Goal: Entertainment & Leisure: Consume media (video, audio)

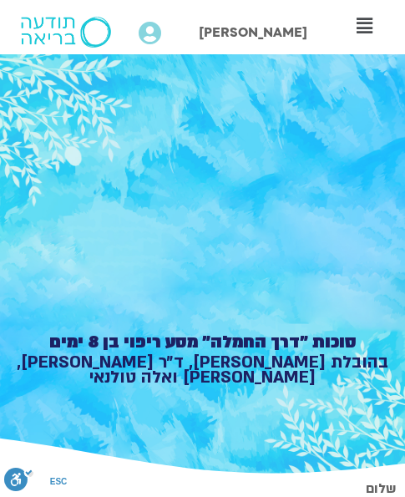
scroll to position [998, 0]
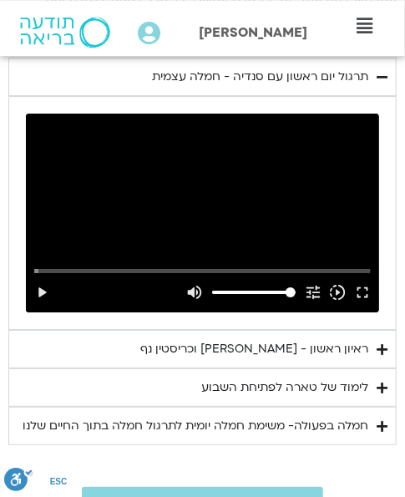
click at [378, 349] on icon "Accordion. Open links with Enter or Space, close with Escape, and navigate with…" at bounding box center [381, 349] width 11 height 13
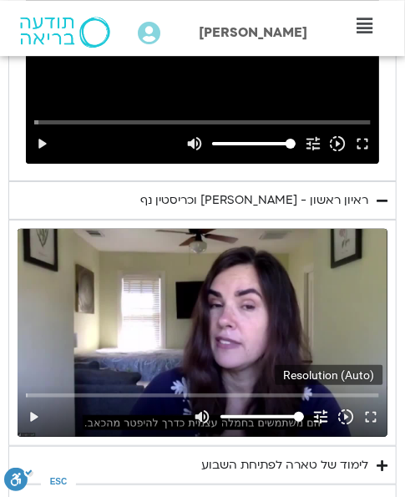
scroll to position [1259, 0]
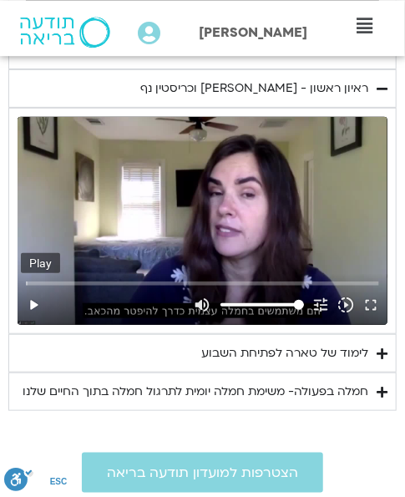
click at [36, 302] on button "play_arrow" at bounding box center [33, 305] width 25 height 40
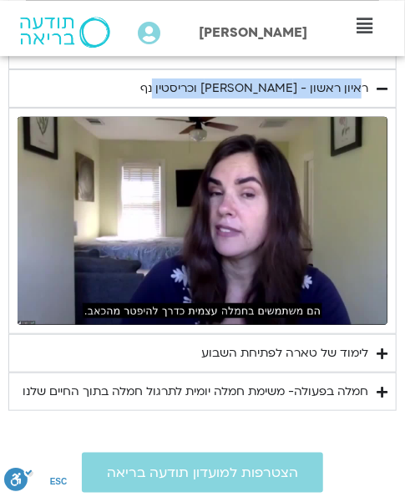
drag, startPoint x: 167, startPoint y: 80, endPoint x: 366, endPoint y: 88, distance: 199.7
click at [366, 88] on summary "ראיון ראשון - [PERSON_NAME] וכריסטין נף" at bounding box center [202, 88] width 388 height 38
copy div "ראיון ראשון - [PERSON_NAME] וכריסטין נף"
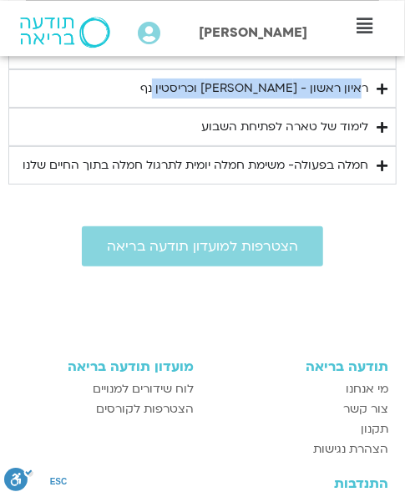
click at [381, 84] on icon "Accordion. Open links with Enter or Space, close with Escape, and navigate with…" at bounding box center [381, 89] width 11 height 13
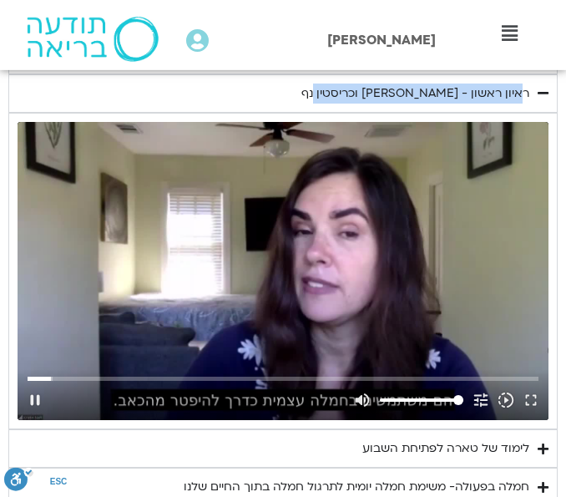
scroll to position [1252, 0]
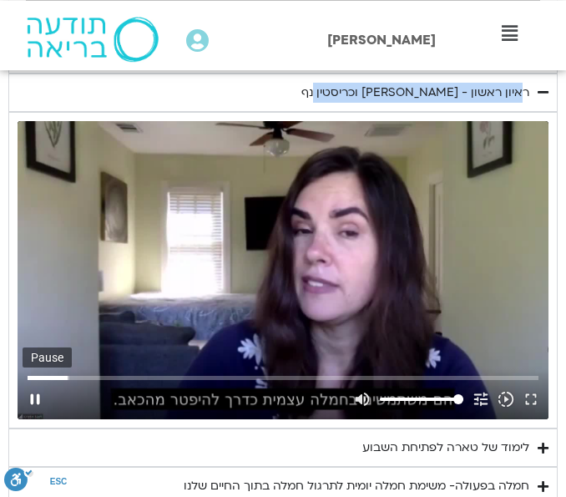
click at [38, 396] on button "pause" at bounding box center [35, 399] width 25 height 40
click at [31, 394] on button "play_arrow" at bounding box center [35, 399] width 25 height 40
click at [68, 376] on input "Seek" at bounding box center [283, 377] width 510 height 10
click at [34, 397] on button "pause" at bounding box center [35, 399] width 25 height 40
click at [38, 393] on button "play_arrow" at bounding box center [35, 399] width 25 height 40
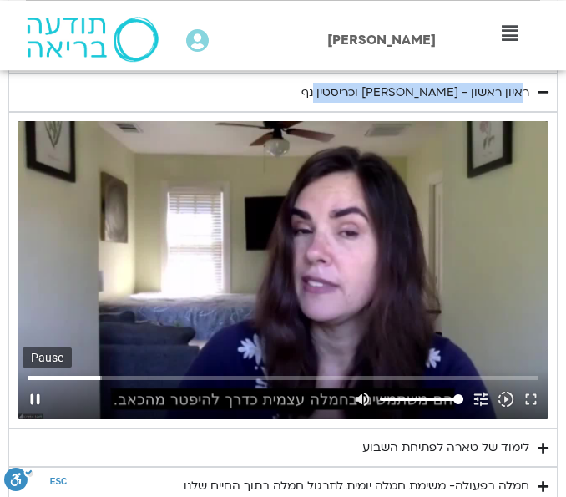
click at [37, 394] on button "pause" at bounding box center [35, 399] width 25 height 40
click at [94, 375] on input "Seek" at bounding box center [283, 377] width 510 height 10
click at [33, 400] on button "play_arrow" at bounding box center [35, 399] width 25 height 40
click at [44, 374] on input "Seek" at bounding box center [283, 377] width 510 height 10
click at [37, 376] on input "Seek" at bounding box center [283, 377] width 510 height 10
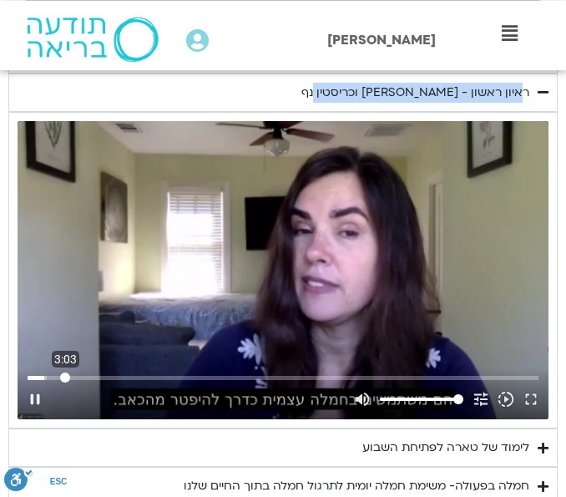
click at [65, 375] on input "Seek" at bounding box center [283, 377] width 510 height 10
click at [84, 376] on input "Seek" at bounding box center [283, 377] width 510 height 10
click at [34, 397] on button "pause" at bounding box center [35, 399] width 25 height 40
click at [34, 397] on button "play_arrow" at bounding box center [35, 399] width 25 height 40
click at [88, 376] on input "Seek" at bounding box center [283, 377] width 510 height 10
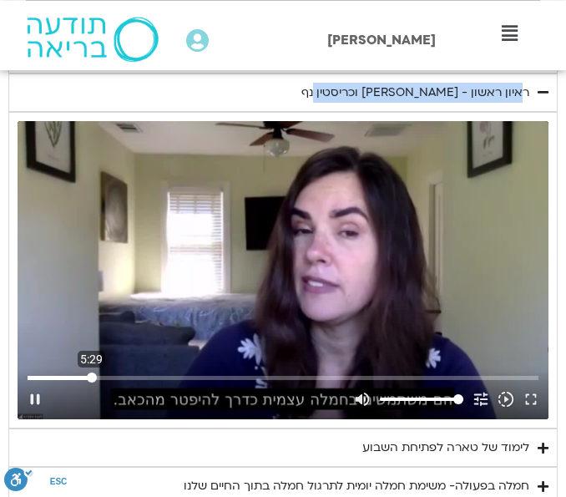
click at [91, 373] on input "Seek" at bounding box center [283, 377] width 510 height 10
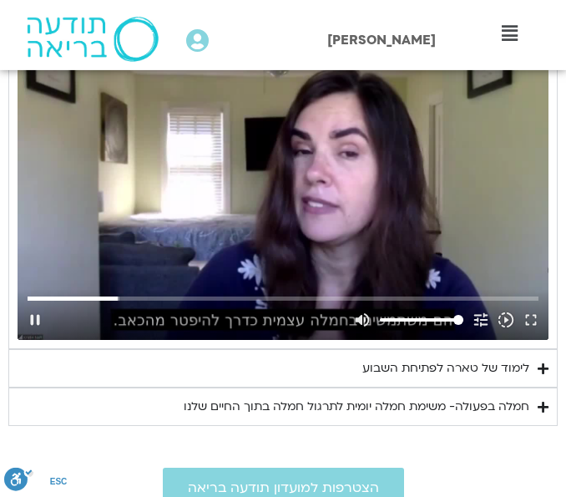
scroll to position [1339, 0]
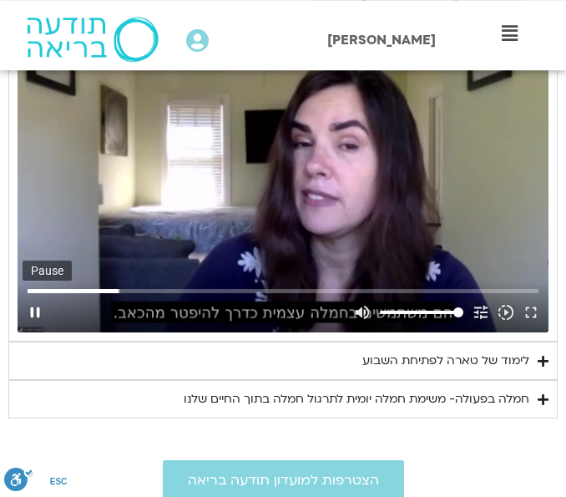
click at [36, 312] on button "pause" at bounding box center [35, 312] width 25 height 40
click at [404, 359] on icon "Accordion. Open links with Enter or Space, close with Escape, and navigate with…" at bounding box center [543, 361] width 11 height 13
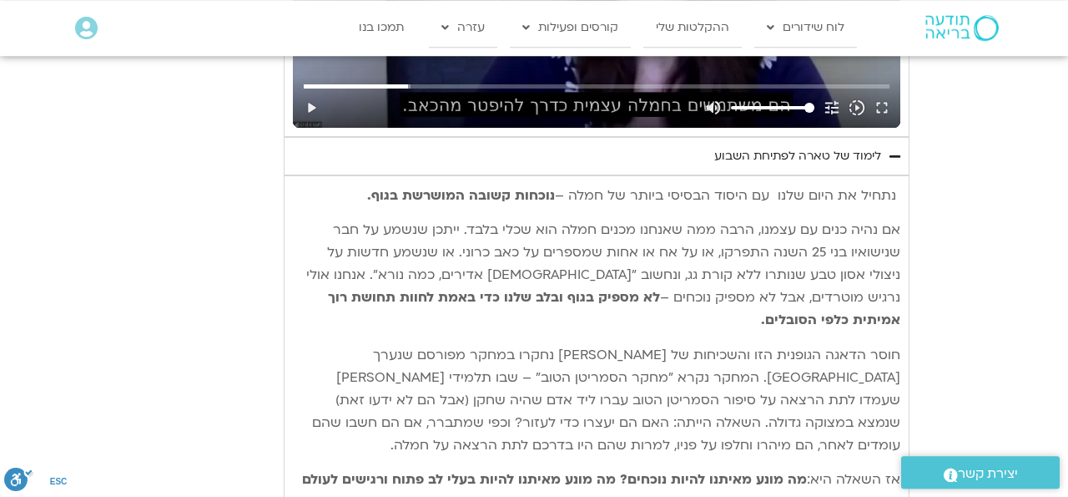
scroll to position [1361, 0]
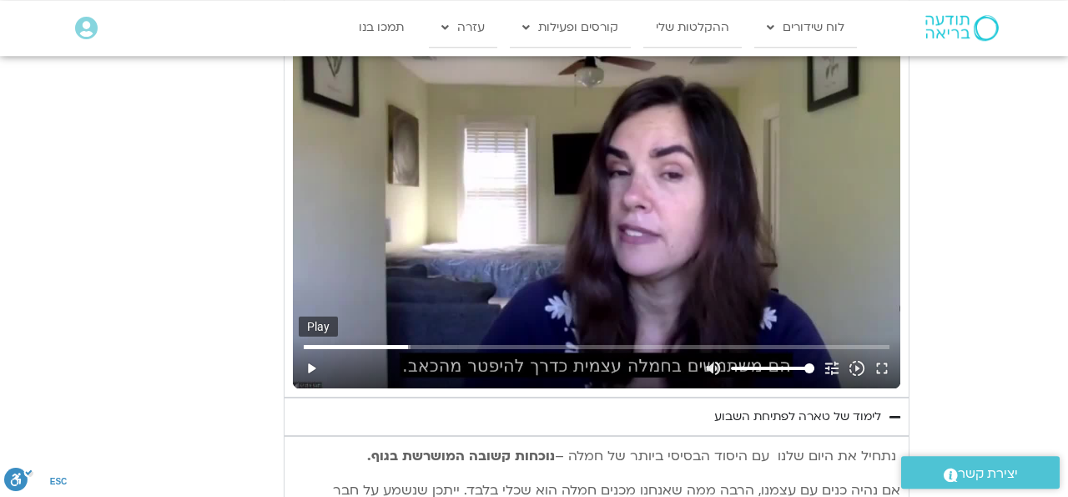
click at [310, 367] on button "play_arrow" at bounding box center [311, 368] width 25 height 40
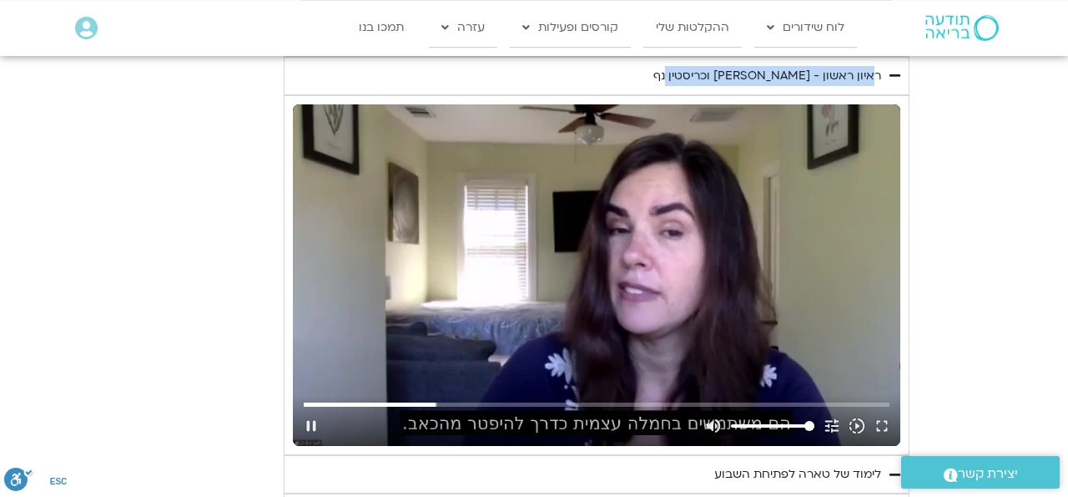
scroll to position [1274, 0]
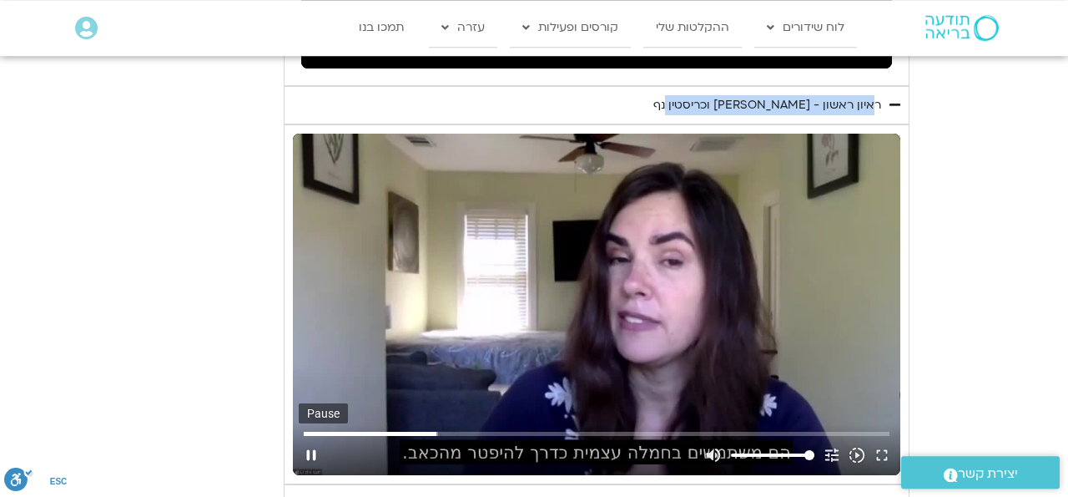
click at [306, 455] on button "pause" at bounding box center [311, 455] width 25 height 40
type input "636.431775"
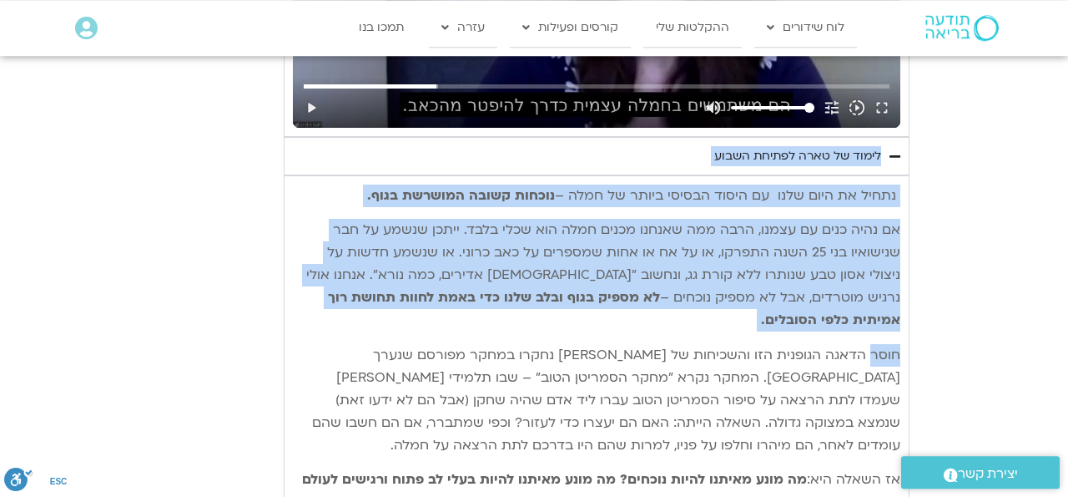
drag, startPoint x: 897, startPoint y: 130, endPoint x: 872, endPoint y: 329, distance: 200.1
click at [404, 329] on div "תרגול יום ראשון עם סנדיה - חמלה עצמית נא להזין כתובת אימייל כדי לצפות בסרטון. א…" at bounding box center [597, 71] width 626 height 1478
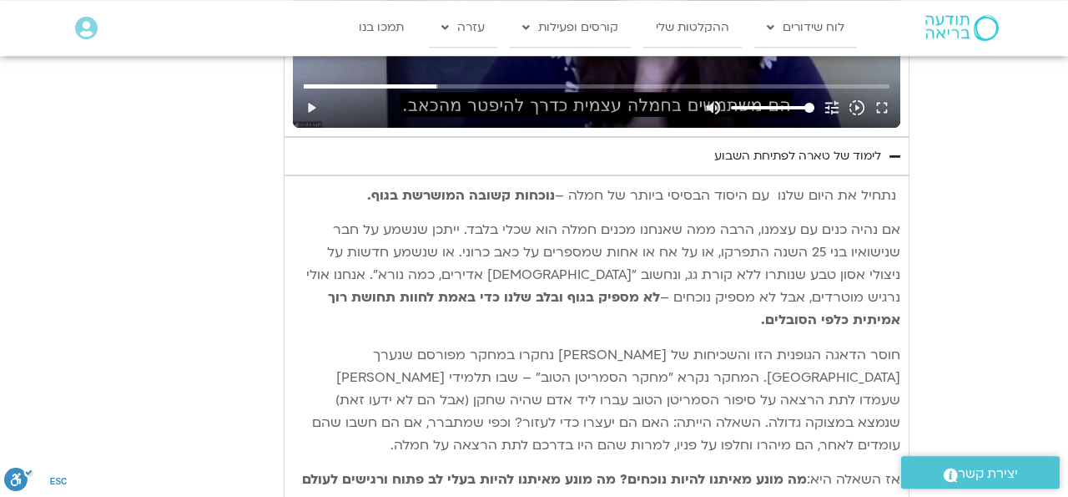
drag, startPoint x: 922, startPoint y: 139, endPoint x: 898, endPoint y: 210, distance: 75.8
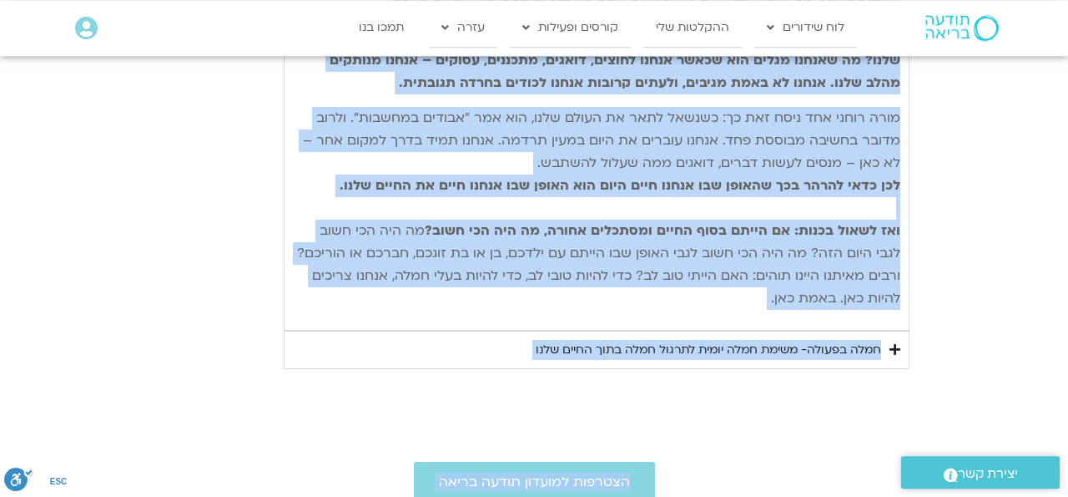
scroll to position [2080, 0]
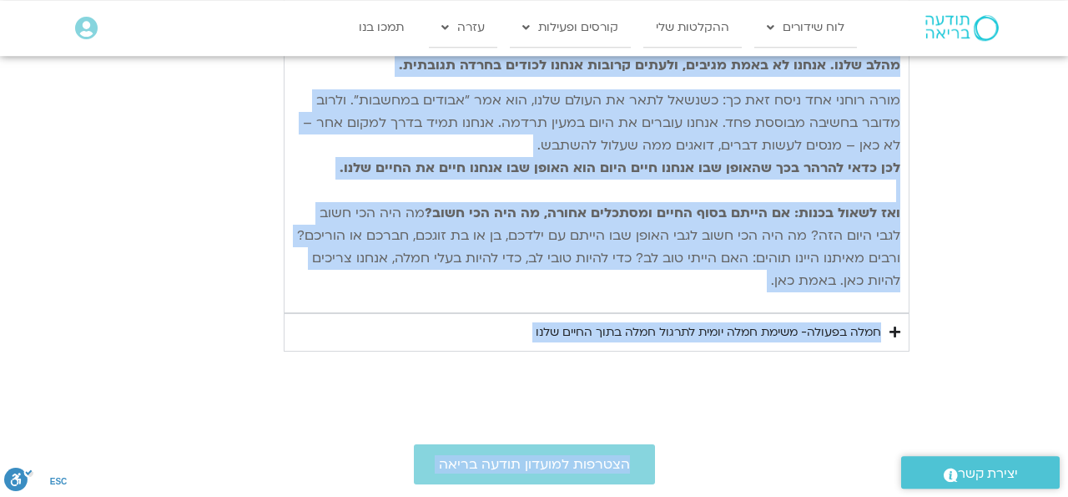
drag, startPoint x: 881, startPoint y: 139, endPoint x: 789, endPoint y: 271, distance: 161.4
copy details "lorem ip dolo sitame conse adipi el sedd eius te incid utlabo etdol ma aliq – e…"
